Goal: Information Seeking & Learning: Find specific fact

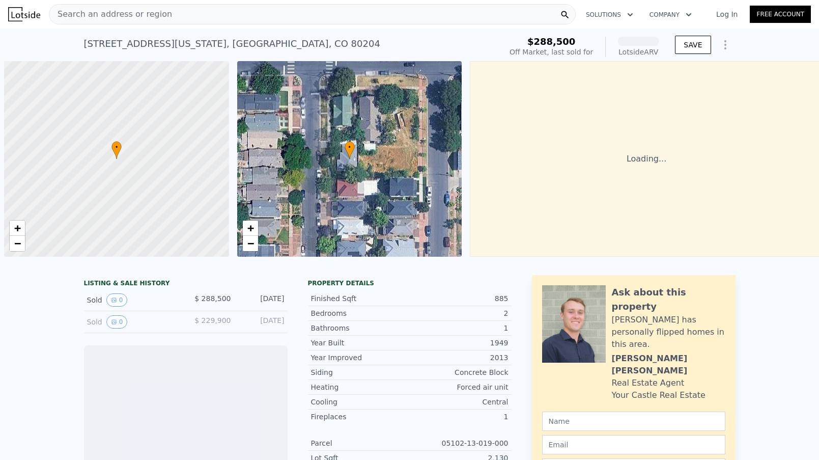
scroll to position [0, 4]
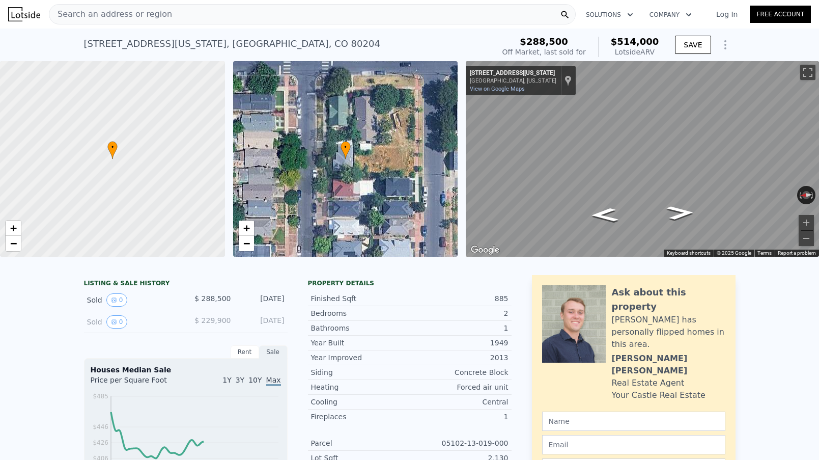
click at [245, 15] on div "Search an address or region" at bounding box center [312, 14] width 527 height 20
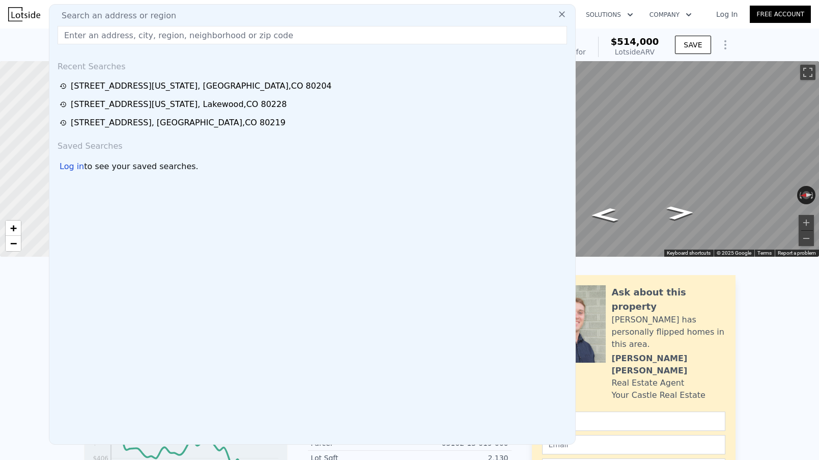
type input "[STREET_ADDRESS]"
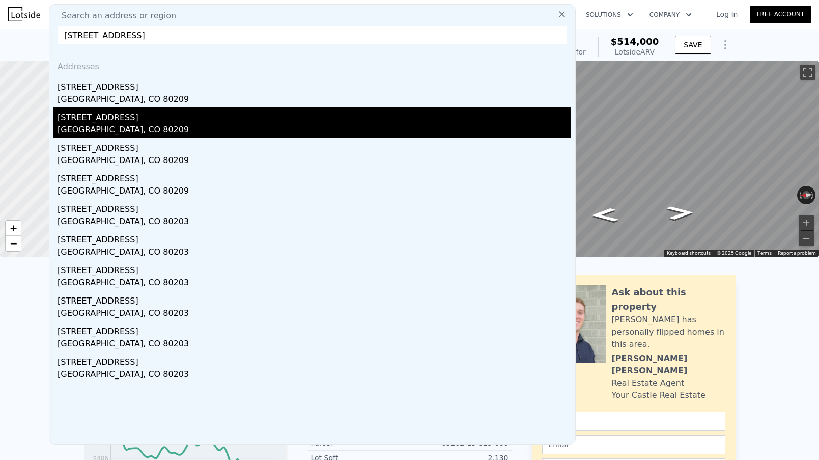
click at [201, 120] on div "[STREET_ADDRESS]" at bounding box center [315, 115] width 514 height 16
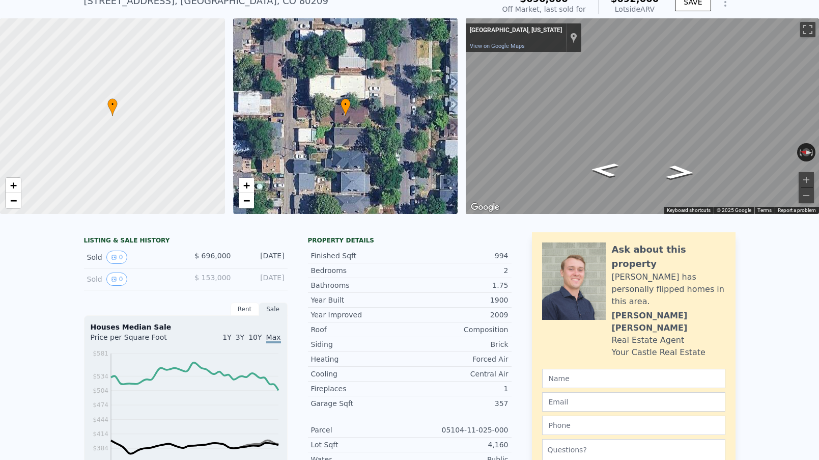
scroll to position [202, 0]
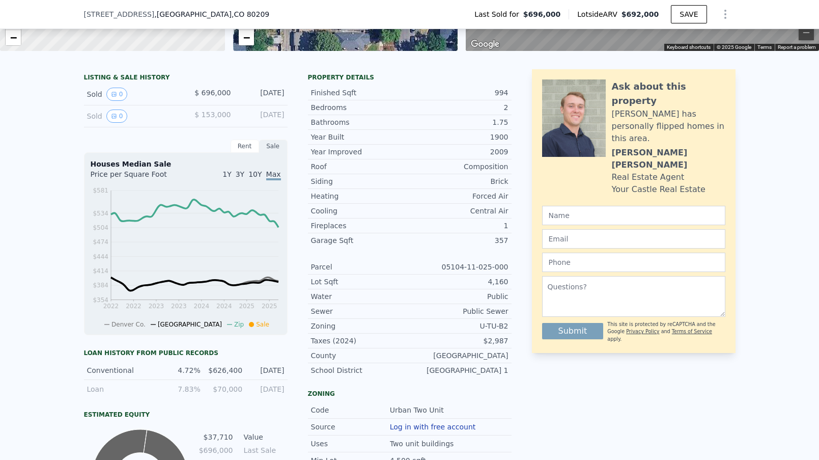
click at [40, 191] on div "LISTING & SALE HISTORY Sold 0 $ 696,000 [DATE] Sold 0 $ 153,000 [DATE] Rent Sal…" at bounding box center [409, 346] width 819 height 570
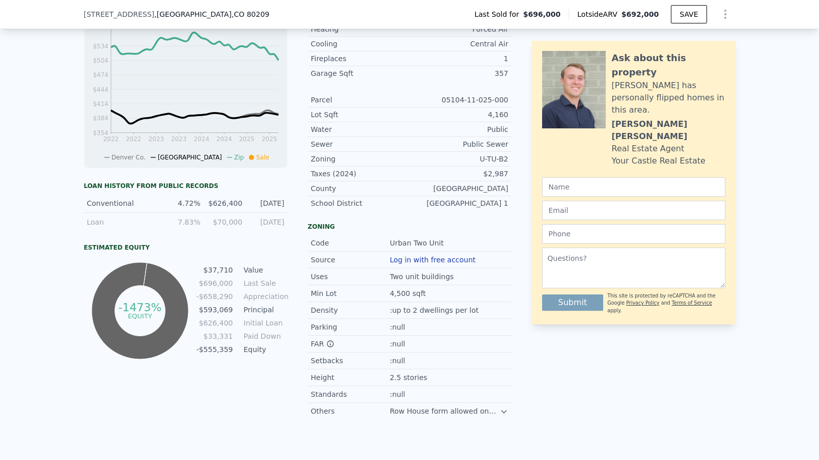
scroll to position [368, 0]
click at [213, 295] on td "-$658,290" at bounding box center [215, 297] width 38 height 11
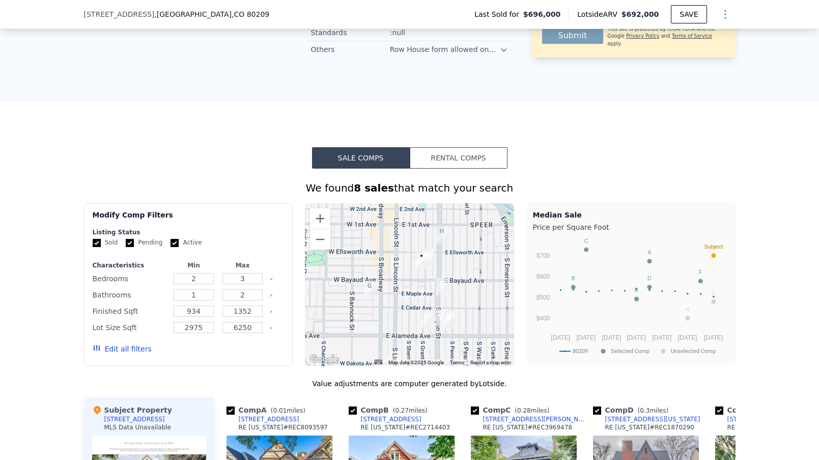
scroll to position [761, 0]
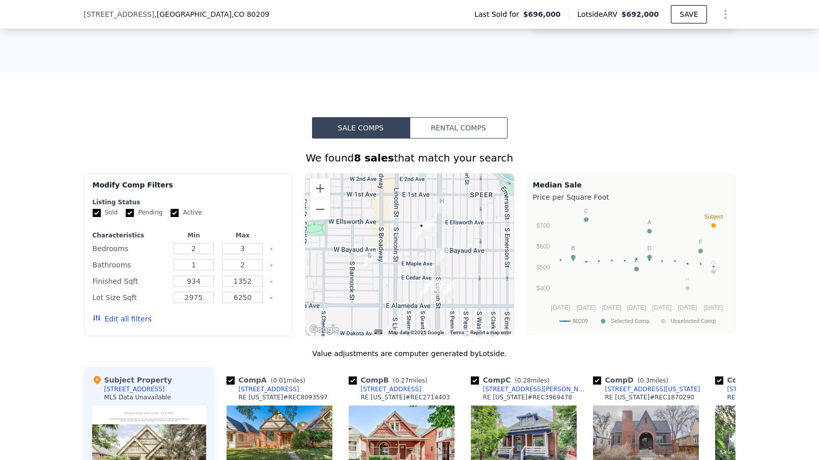
click at [61, 295] on div "We found 8 sales that match your search Filters Map Prices Modify Comp Filters …" at bounding box center [409, 426] width 819 height 574
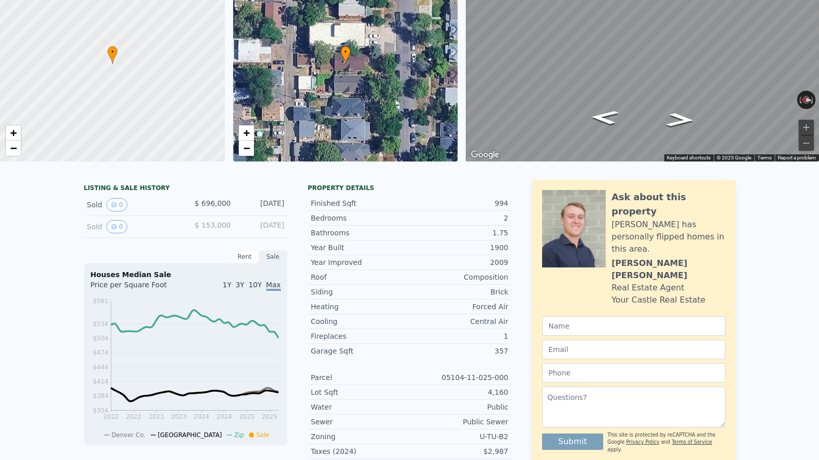
scroll to position [4, 0]
